Goal: Transaction & Acquisition: Purchase product/service

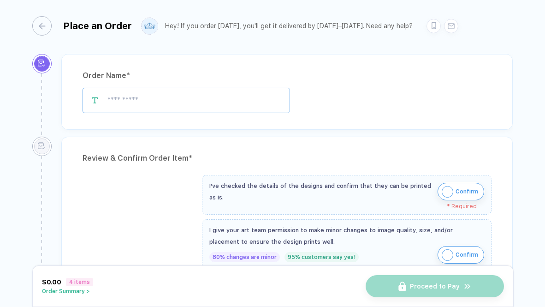
click at [181, 107] on input "text" at bounding box center [186, 100] width 207 height 25
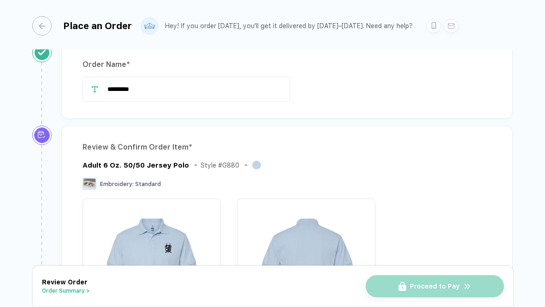
scroll to position [11, 0]
type input "*"
type input "**********"
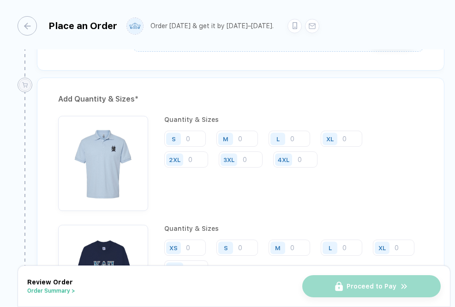
scroll to position [1004, 0]
click at [191, 140] on input "number" at bounding box center [184, 139] width 41 height 16
click at [246, 136] on input "number" at bounding box center [236, 139] width 41 height 16
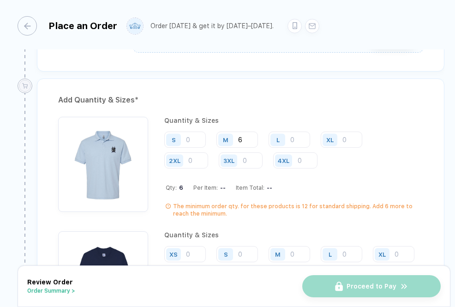
type input "6"
click at [293, 141] on input "number" at bounding box center [288, 139] width 41 height 16
type input "4"
click at [346, 135] on input "number" at bounding box center [340, 139] width 41 height 16
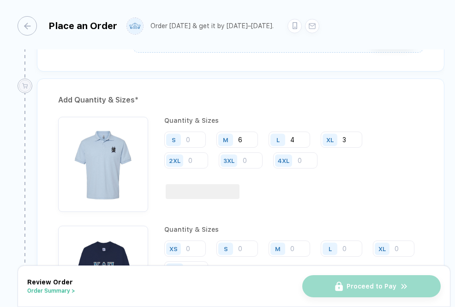
type input "3"
click at [188, 158] on input "number" at bounding box center [186, 160] width 44 height 16
type input "1"
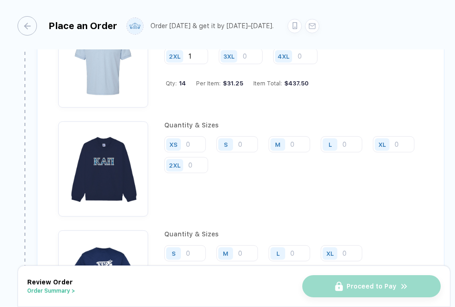
scroll to position [1110, 0]
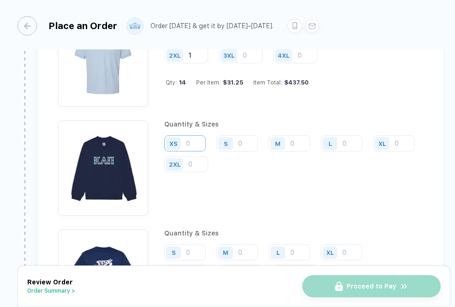
click at [190, 136] on input "number" at bounding box center [184, 143] width 41 height 16
click at [250, 140] on input "number" at bounding box center [236, 143] width 41 height 16
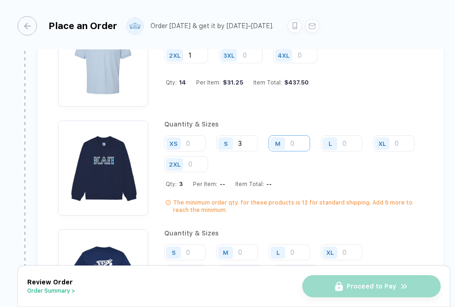
type input "3"
click at [306, 142] on input "number" at bounding box center [288, 143] width 41 height 16
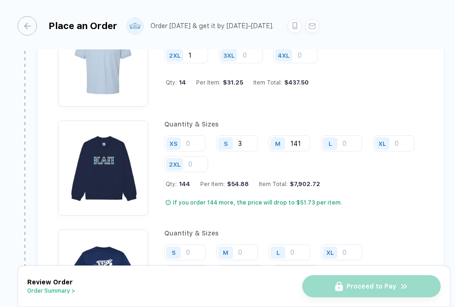
type input "14"
click at [348, 142] on input "number" at bounding box center [340, 143] width 41 height 16
type input "13"
click at [372, 151] on input "number" at bounding box center [392, 143] width 41 height 16
type input "5"
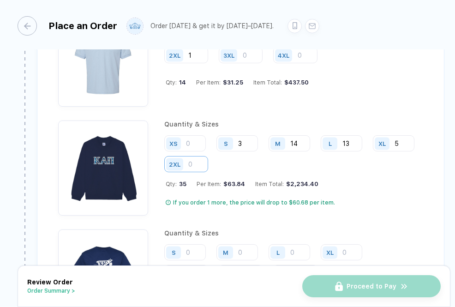
click at [208, 156] on input "number" at bounding box center [186, 164] width 44 height 16
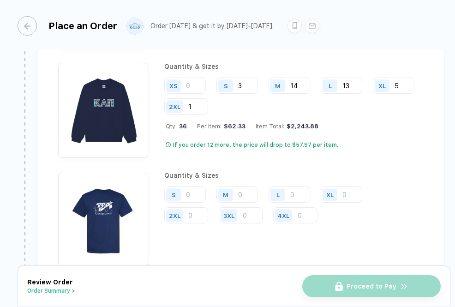
scroll to position [1168, 0]
type input "1"
click at [196, 193] on input "number" at bounding box center [184, 194] width 41 height 16
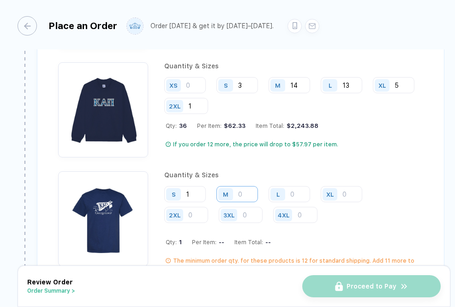
type input "1"
click at [243, 195] on input "number" at bounding box center [236, 194] width 41 height 16
type input "7"
click at [299, 191] on input "number" at bounding box center [288, 194] width 41 height 16
type input "3"
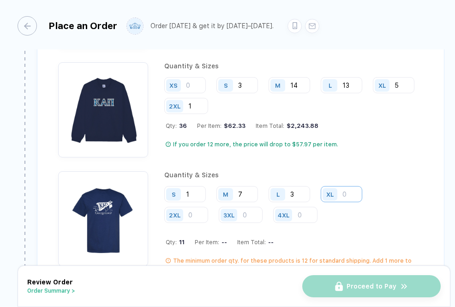
click at [346, 191] on input "number" at bounding box center [340, 194] width 41 height 16
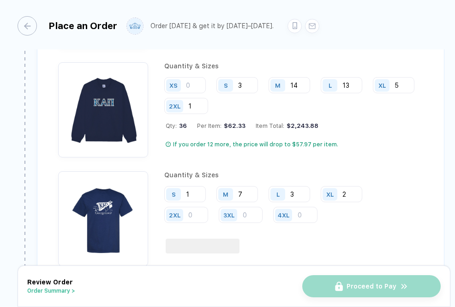
type input "2"
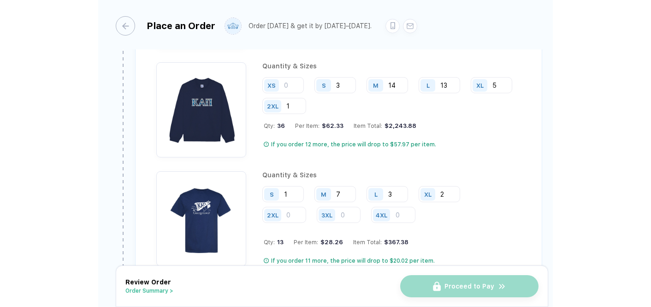
scroll to position [1311, 0]
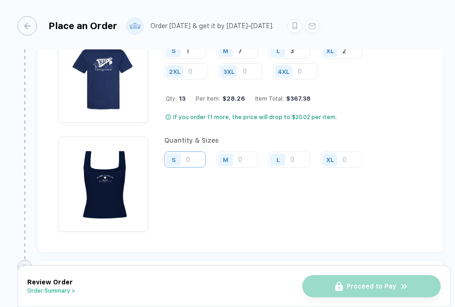
click at [195, 151] on input "number" at bounding box center [184, 159] width 41 height 16
type input "14"
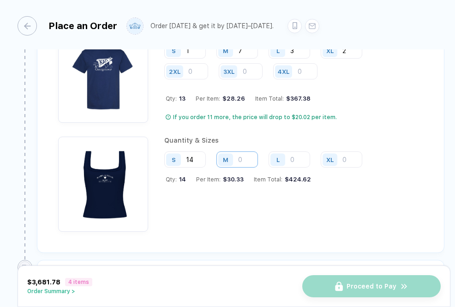
click at [248, 158] on input "number" at bounding box center [236, 159] width 41 height 16
type input "5"
click at [289, 155] on input "number" at bounding box center [288, 159] width 41 height 16
type input "1"
click at [206, 195] on div "Quantity & Sizes S 14 M 5 L 1 XL" at bounding box center [266, 183] width 205 height 95
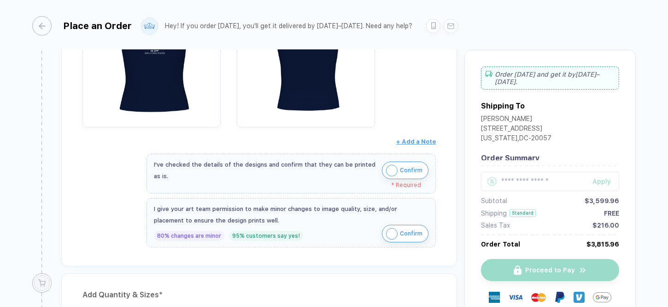
scroll to position [880, 0]
click at [379, 170] on div "I've checked the details of the designs and confirm that they can be printed as…" at bounding box center [291, 169] width 275 height 23
click at [388, 166] on img "button" at bounding box center [392, 170] width 12 height 12
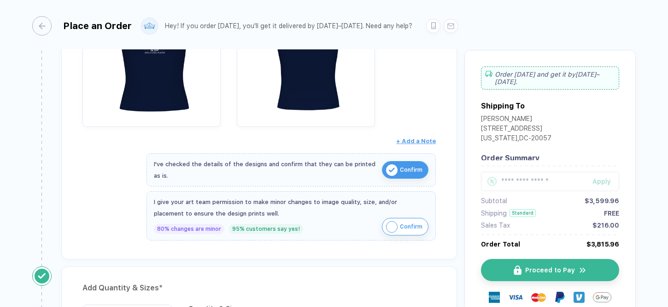
click at [391, 221] on img "button" at bounding box center [392, 227] width 12 height 12
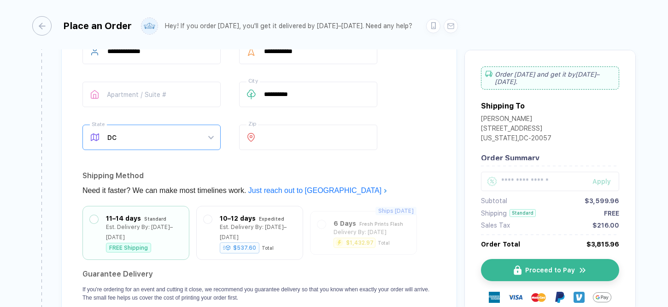
scroll to position [1636, 0]
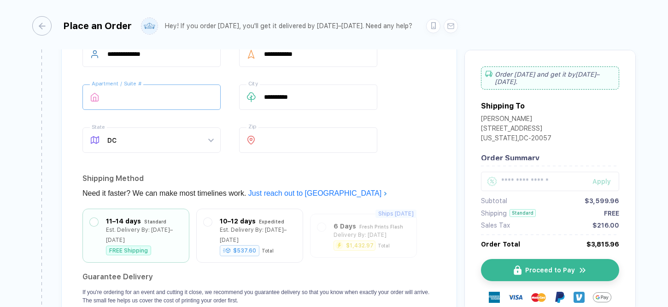
click at [178, 84] on input "text" at bounding box center [152, 96] width 138 height 25
type input "**********"
click at [184, 115] on div "**********" at bounding box center [260, 98] width 354 height 115
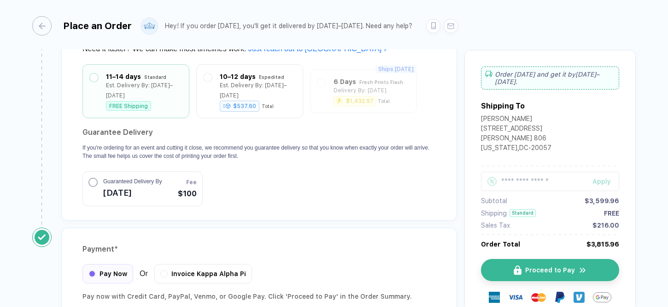
scroll to position [1857, 0]
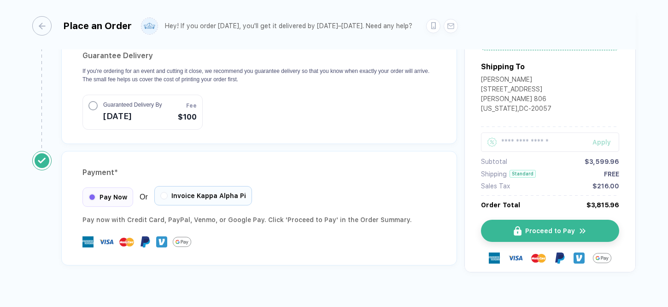
click at [169, 186] on div "Invoice Kappa Alpha Pi" at bounding box center [203, 195] width 98 height 19
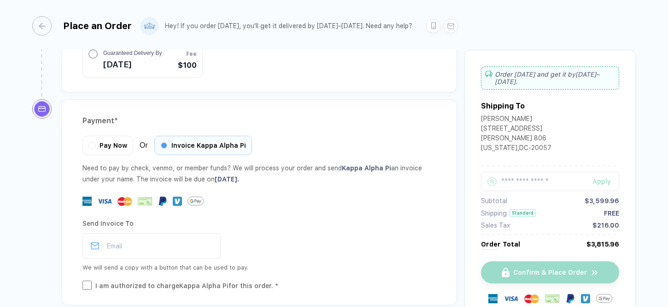
scroll to position [1913, 0]
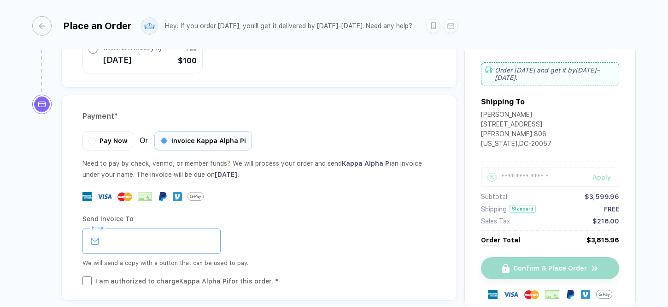
click at [168, 228] on input "email" at bounding box center [152, 240] width 138 height 25
type input "**********"
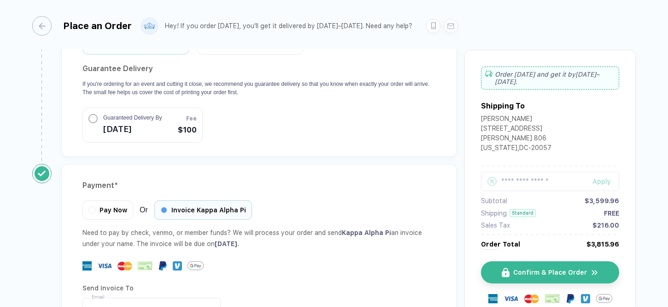
scroll to position [1948, 0]
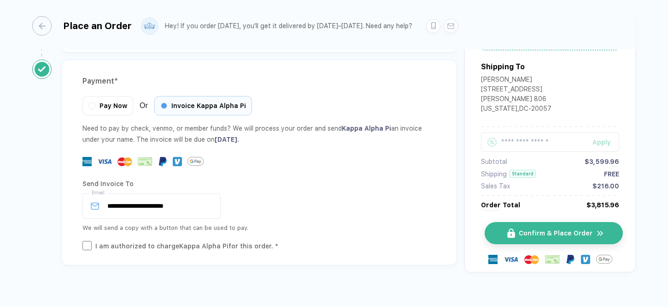
click at [544, 222] on button "Confirm & Place Order" at bounding box center [554, 233] width 138 height 22
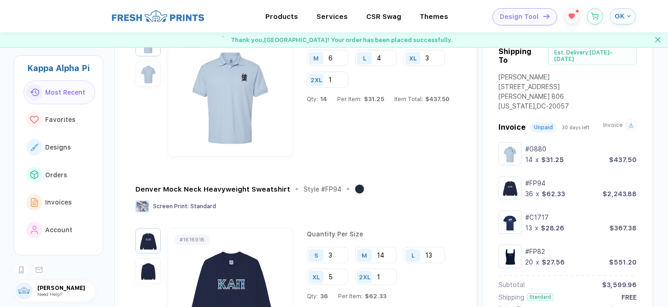
scroll to position [117, 0]
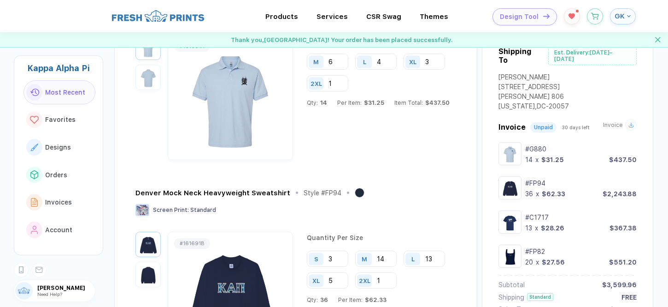
click at [544, 124] on div "Invoice" at bounding box center [620, 125] width 34 height 12
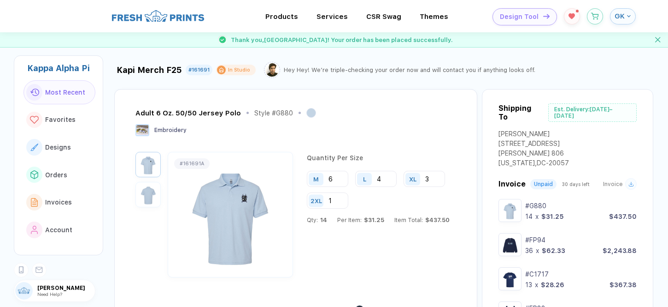
click at [177, 9] on img at bounding box center [158, 16] width 92 height 14
